Goal: Task Accomplishment & Management: Manage account settings

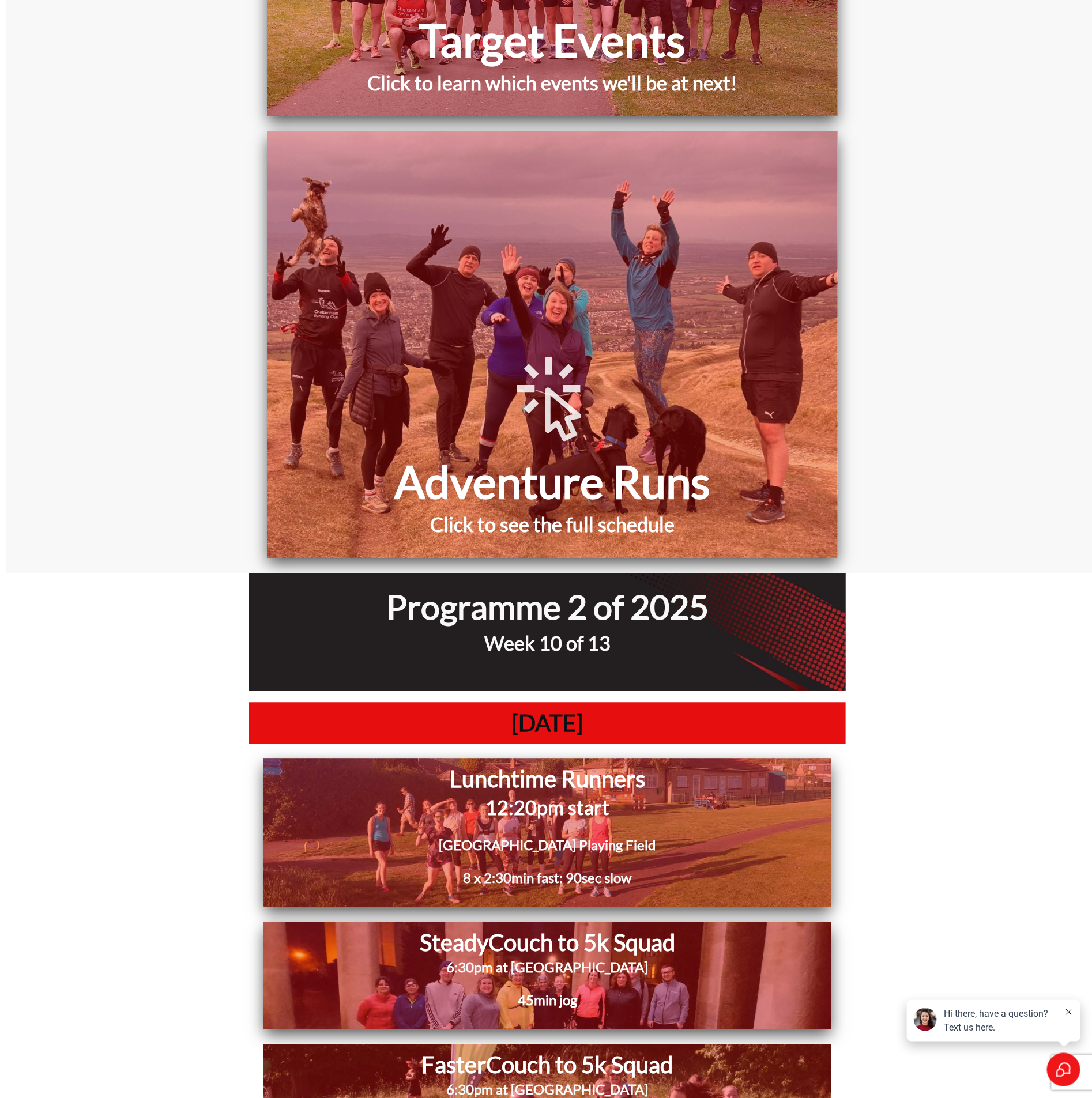
scroll to position [865, 0]
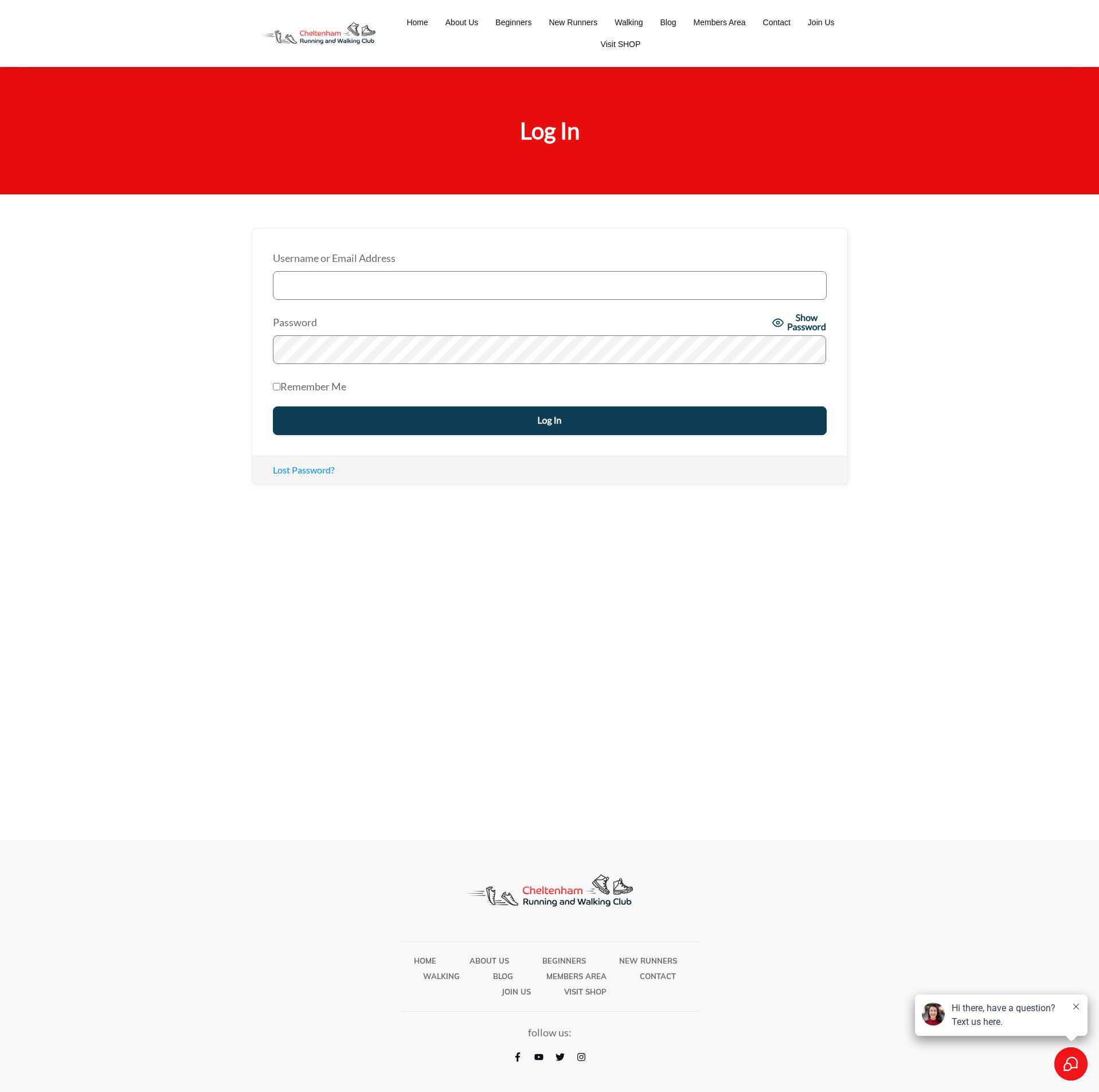
type input "[EMAIL_ADDRESS][DOMAIN_NAME]"
click at [461, 425] on input "Log In" at bounding box center [550, 421] width 554 height 29
